Goal: Complete application form

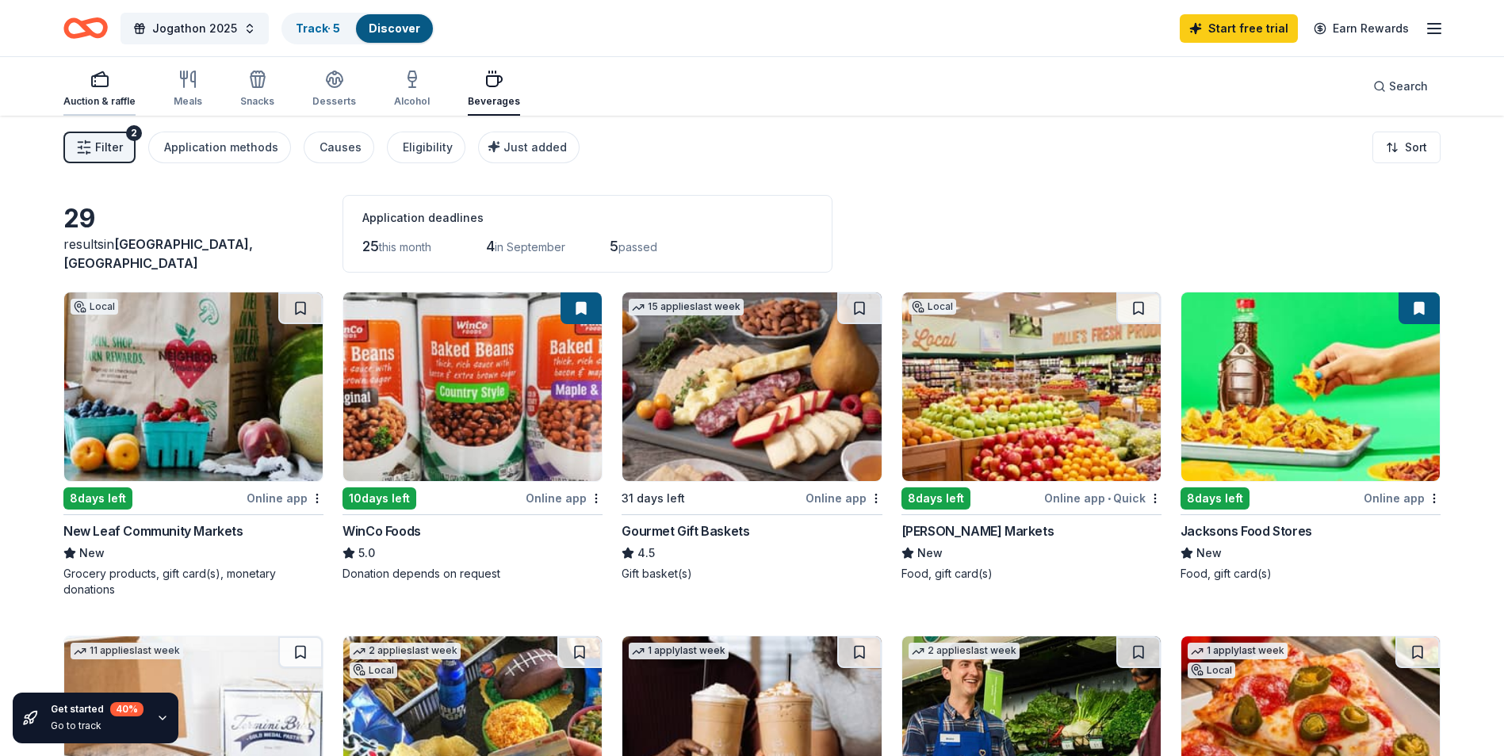
click at [104, 89] on div "Auction & raffle" at bounding box center [99, 89] width 72 height 38
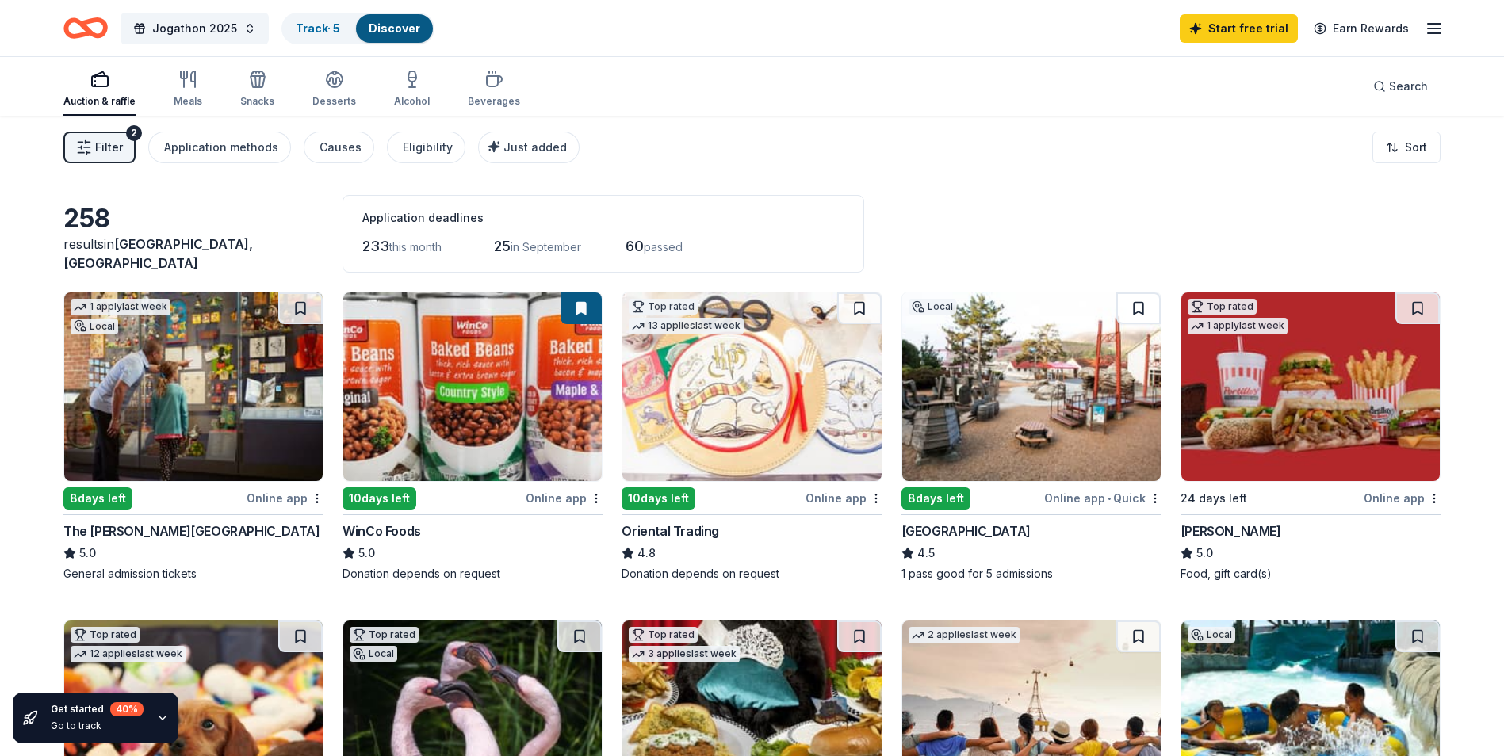
click at [1132, 426] on img at bounding box center [1031, 387] width 258 height 189
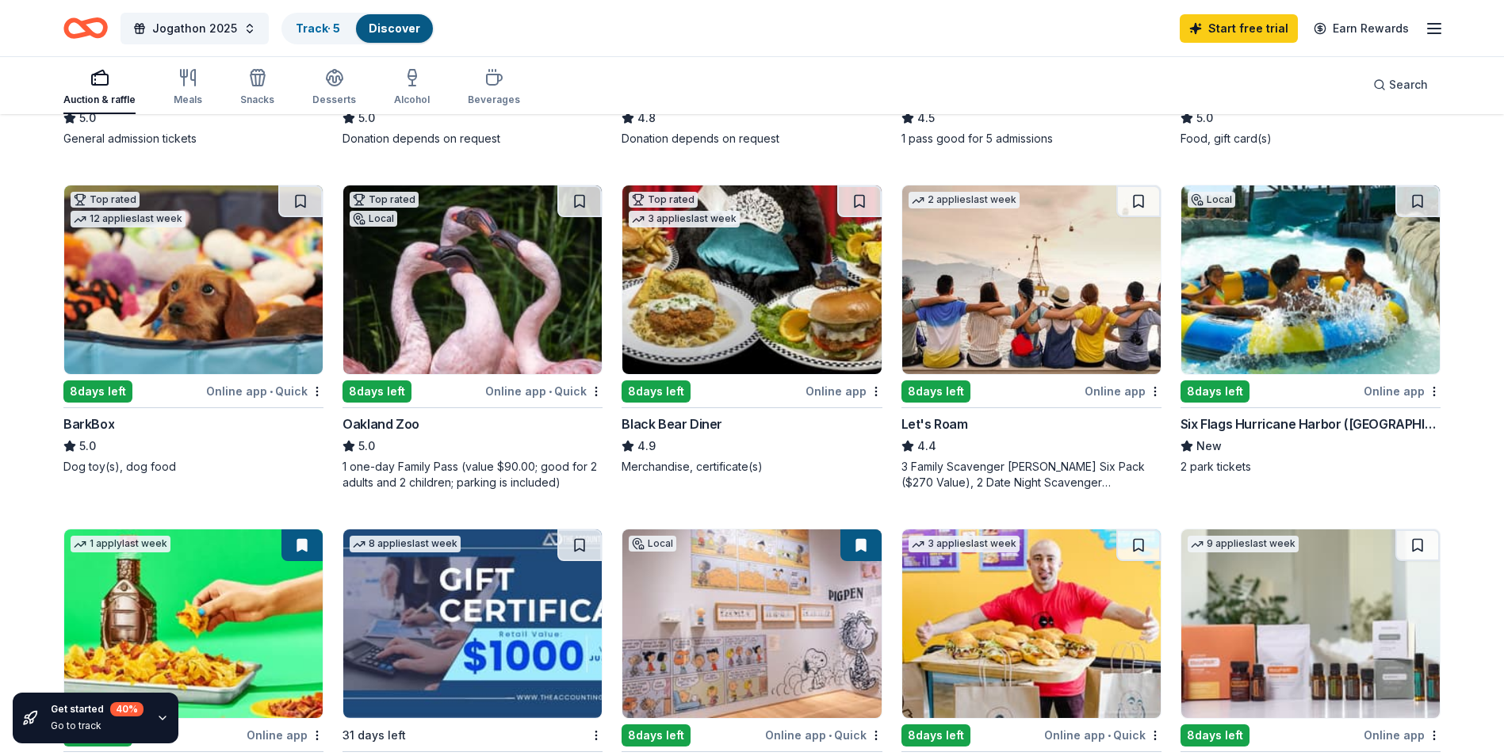
scroll to position [433, 0]
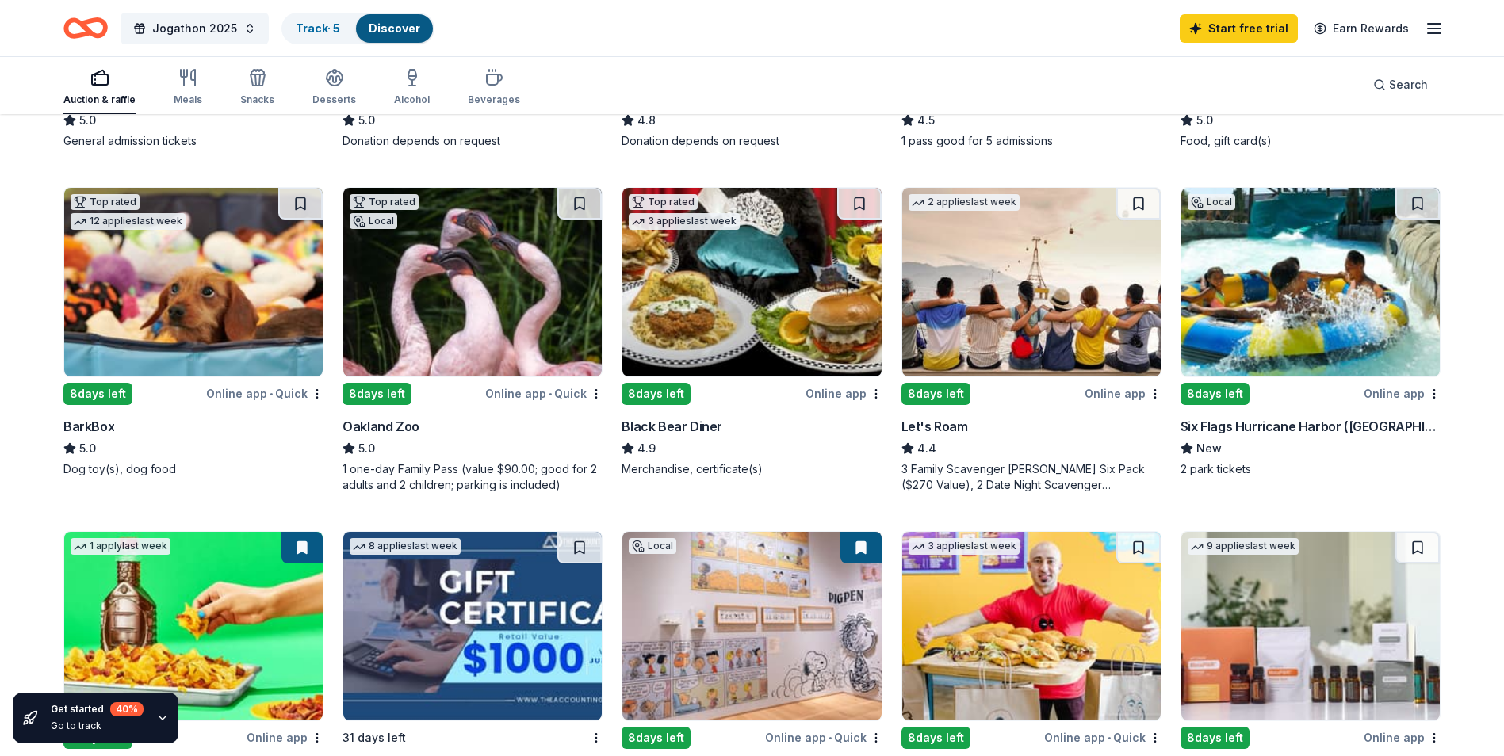
click at [1325, 304] on img at bounding box center [1310, 282] width 258 height 189
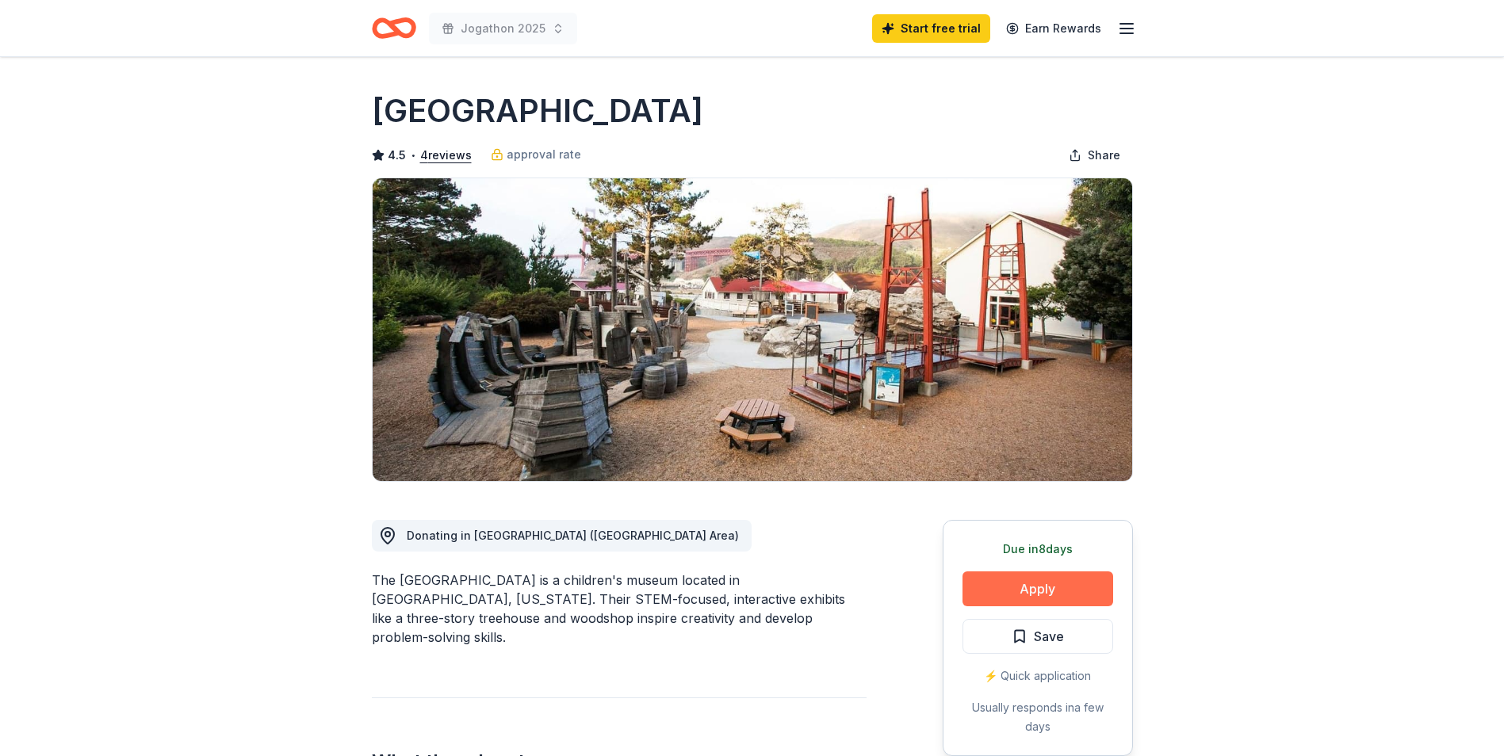
click at [990, 579] on button "Apply" at bounding box center [1037, 589] width 151 height 35
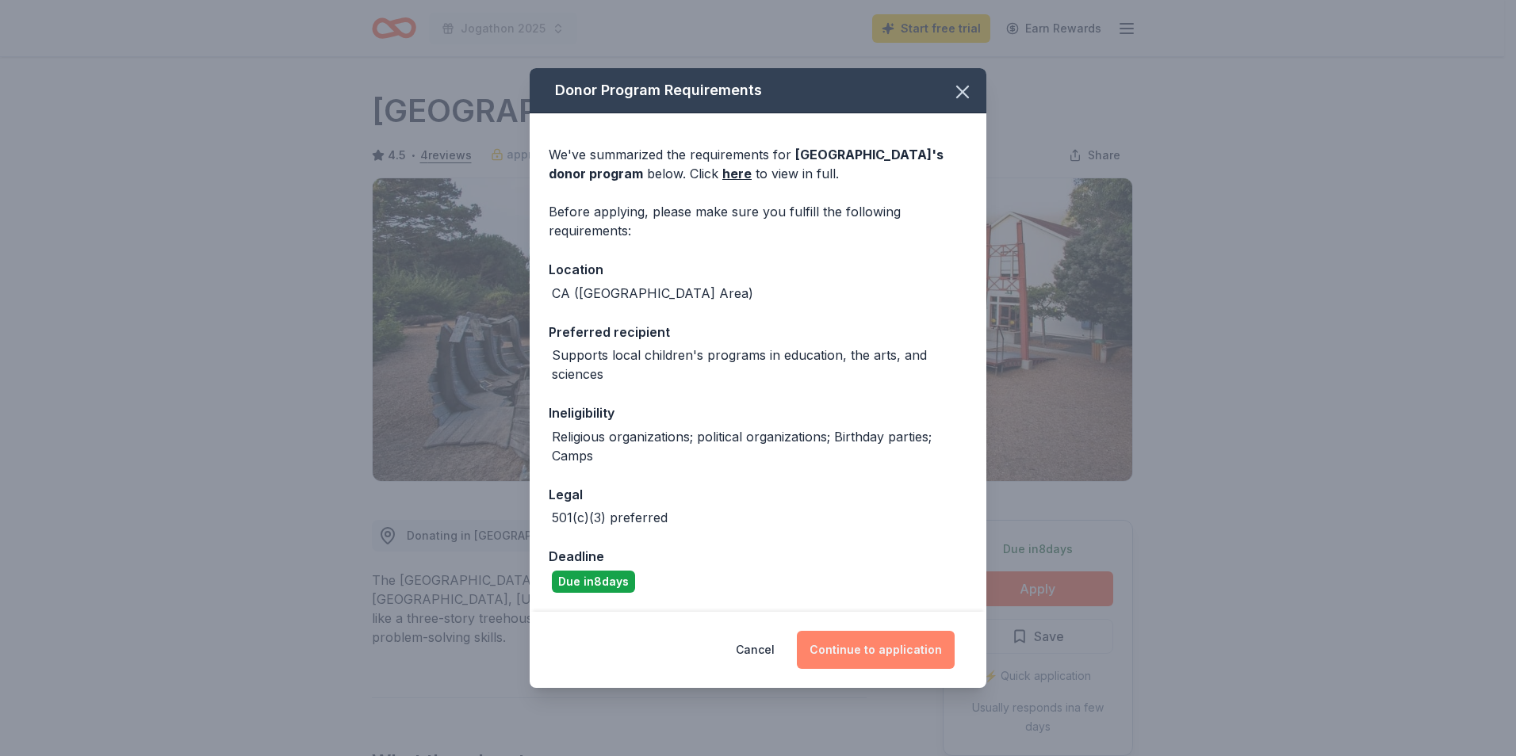
click at [878, 639] on button "Continue to application" at bounding box center [876, 650] width 158 height 38
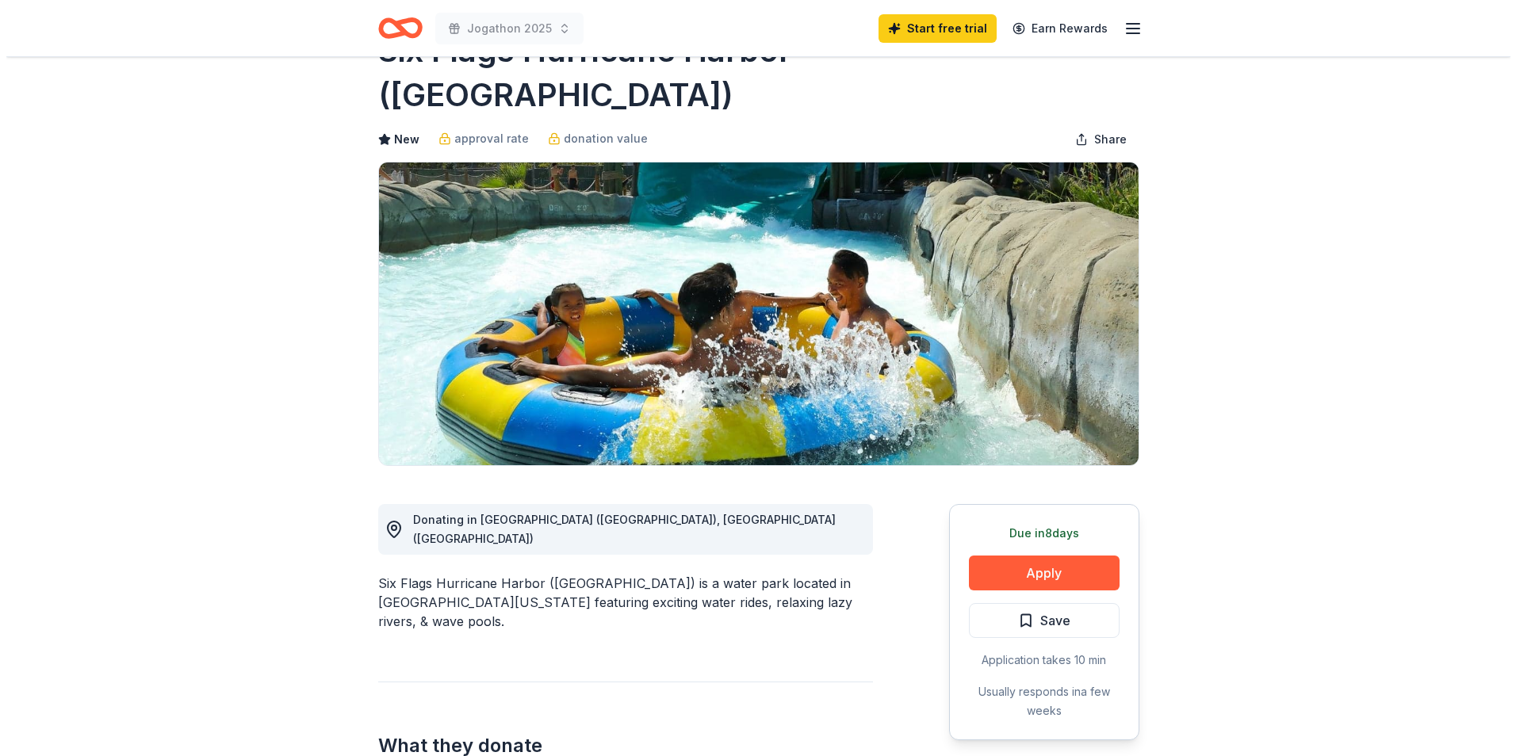
scroll to position [24, 0]
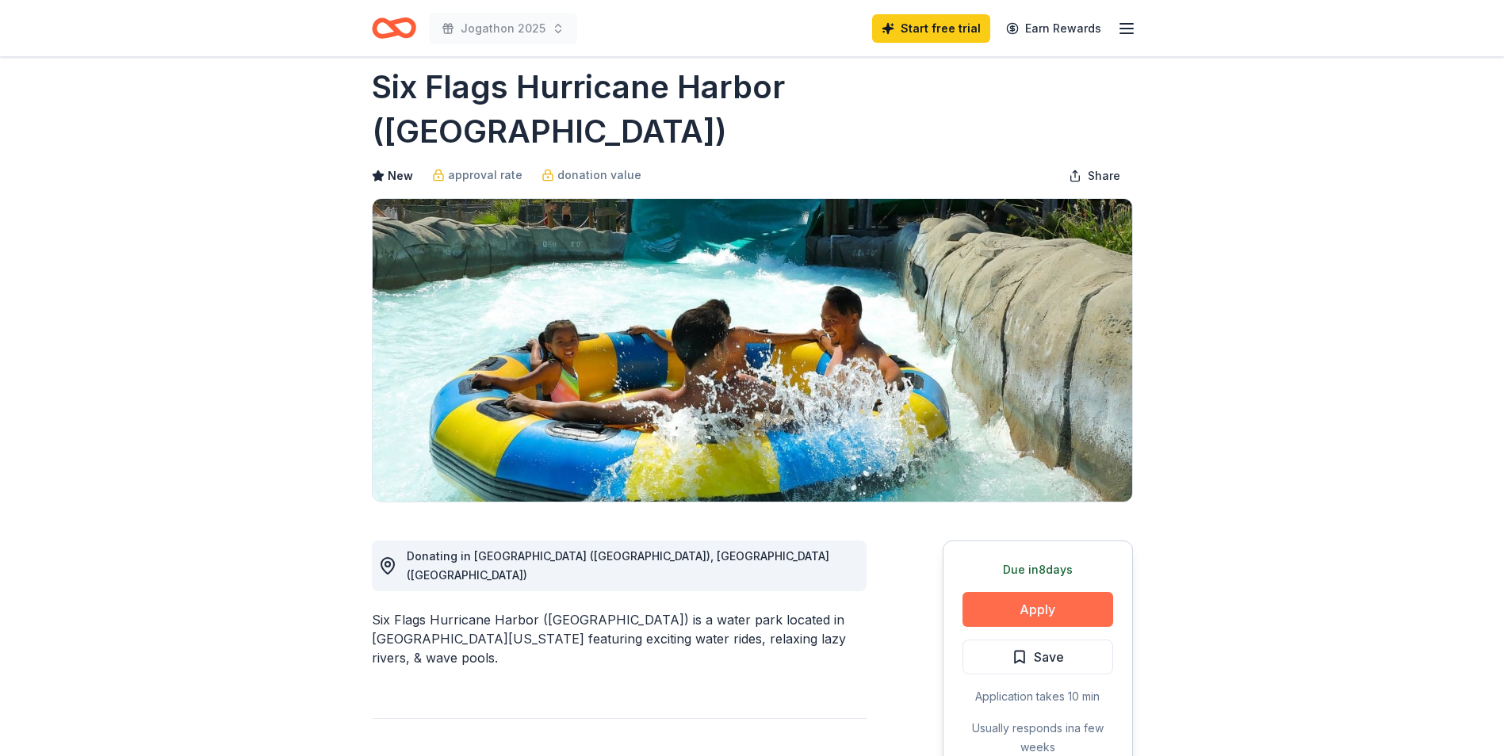
click at [1020, 592] on button "Apply" at bounding box center [1037, 609] width 151 height 35
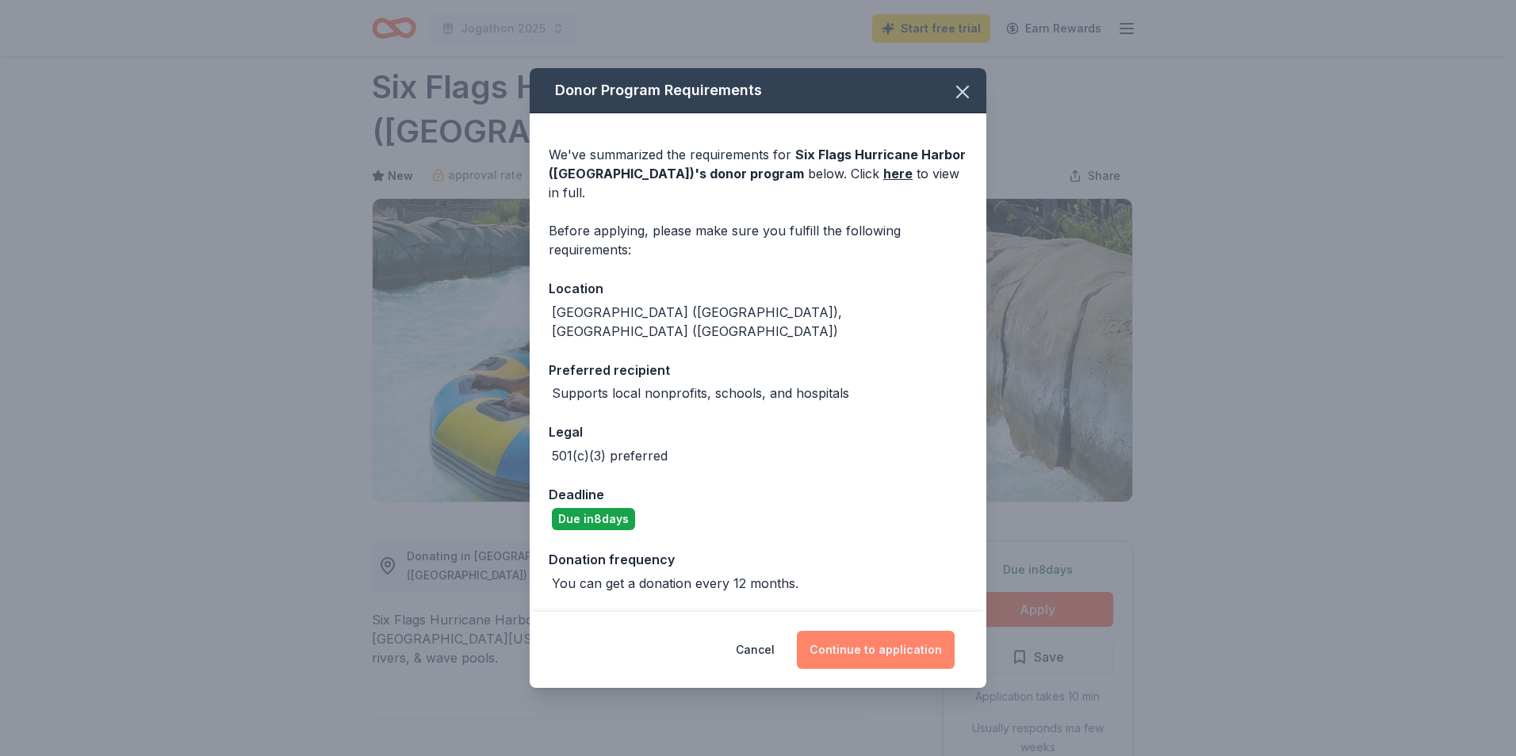
click at [850, 635] on button "Continue to application" at bounding box center [876, 650] width 158 height 38
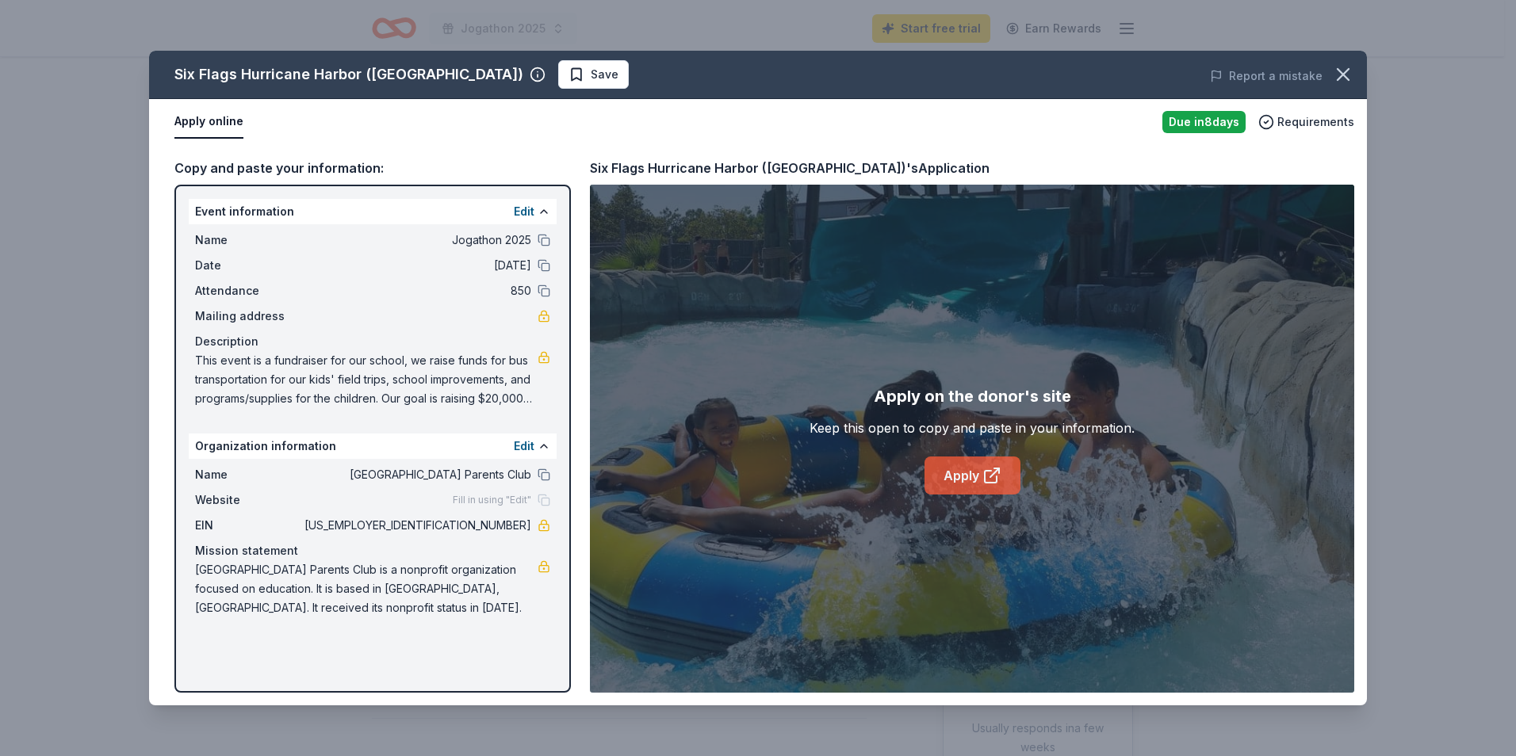
click at [975, 474] on link "Apply" at bounding box center [972, 476] width 96 height 38
